Goal: Navigation & Orientation: Find specific page/section

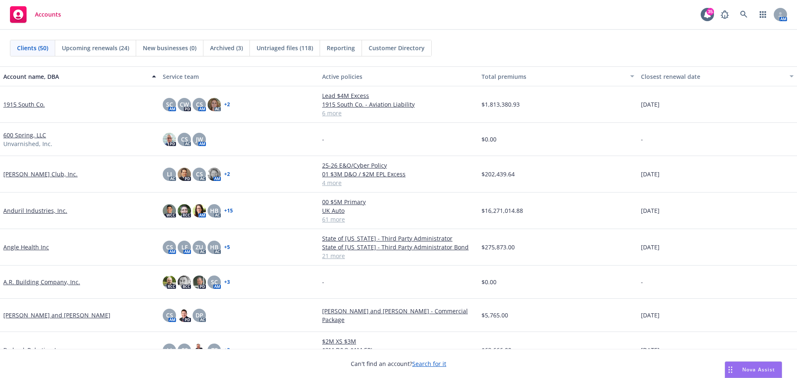
click at [346, 24] on div "Accounts 35 AM" at bounding box center [398, 15] width 797 height 30
drag, startPoint x: 544, startPoint y: 5, endPoint x: 620, endPoint y: 276, distance: 281.6
click at [544, 5] on div "Accounts 35 AM" at bounding box center [398, 15] width 797 height 30
click at [482, 20] on div "Accounts 35 AM" at bounding box center [398, 15] width 797 height 30
click at [527, 22] on div "Accounts 35 AM" at bounding box center [398, 15] width 797 height 30
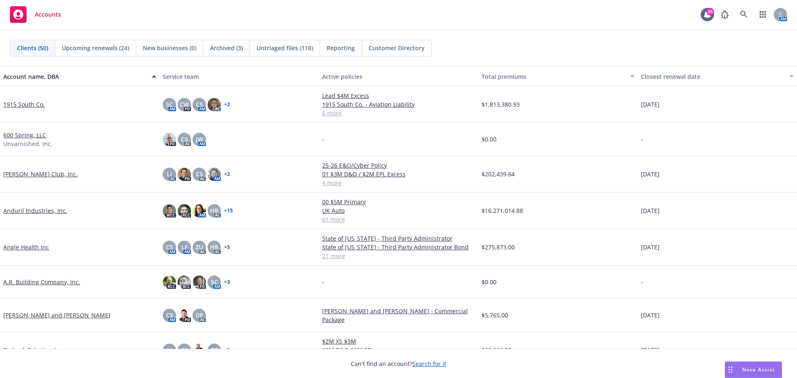
click at [608, 17] on div "Accounts 35 AM" at bounding box center [398, 15] width 797 height 30
click at [556, 53] on div "Clients (50) Upcoming renewals (24) New businesses (0) Archived (3) Untriaged f…" at bounding box center [398, 48] width 777 height 17
click at [517, 33] on div "Clients (50) Upcoming renewals (24) New businesses (0) Archived (3) Untriaged f…" at bounding box center [398, 48] width 797 height 37
